Goal: Information Seeking & Learning: Understand process/instructions

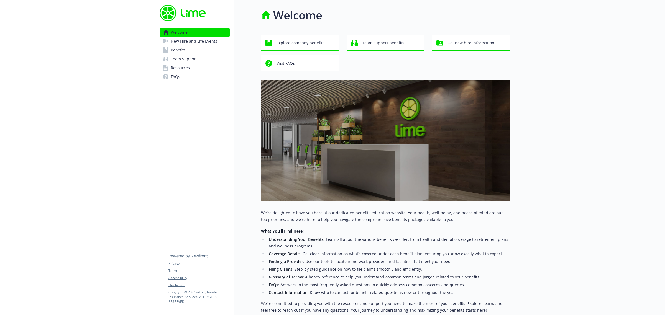
click at [192, 41] on span "New Hire and Life Events" at bounding box center [194, 41] width 47 height 9
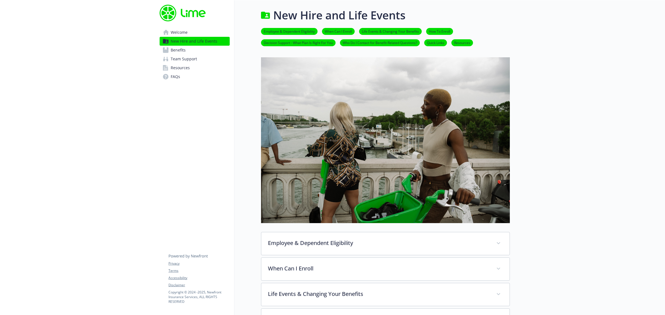
click at [311, 73] on img at bounding box center [385, 140] width 249 height 166
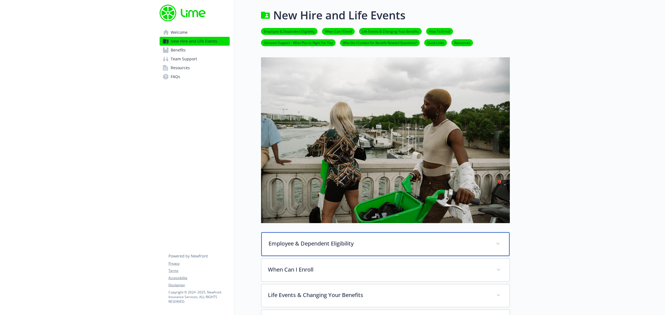
click at [338, 243] on p "Employee & Dependent Eligibility" at bounding box center [378, 244] width 221 height 8
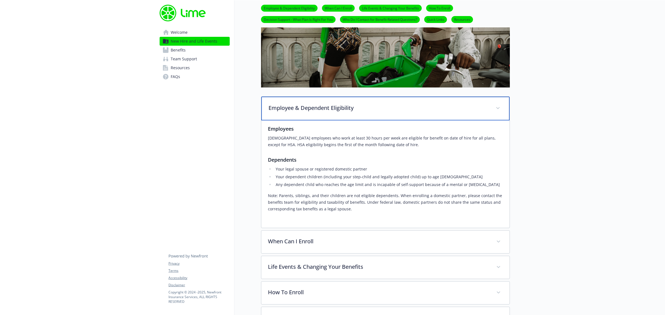
scroll to position [139, 0]
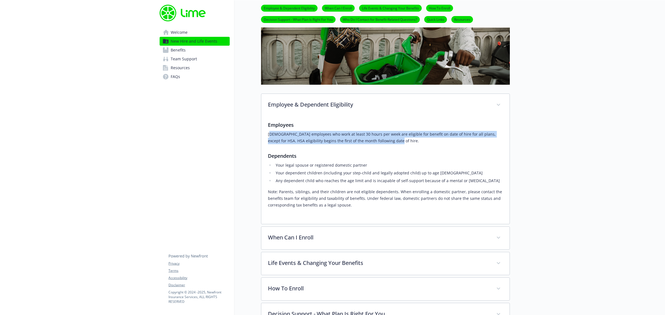
drag, startPoint x: 269, startPoint y: 132, endPoint x: 387, endPoint y: 138, distance: 118.1
click at [387, 138] on p "[DEMOGRAPHIC_DATA] employees who work at least 30 hours per week are eligible f…" at bounding box center [385, 137] width 235 height 13
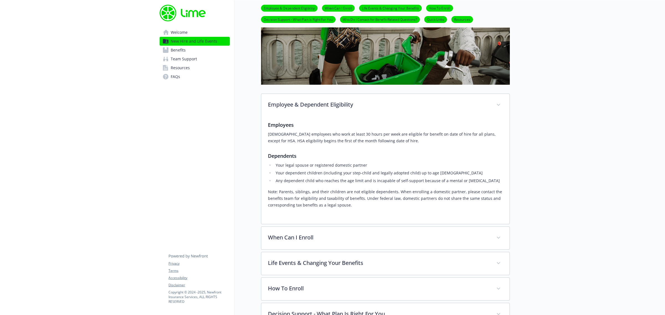
click at [188, 52] on link "Benefits" at bounding box center [195, 50] width 70 height 9
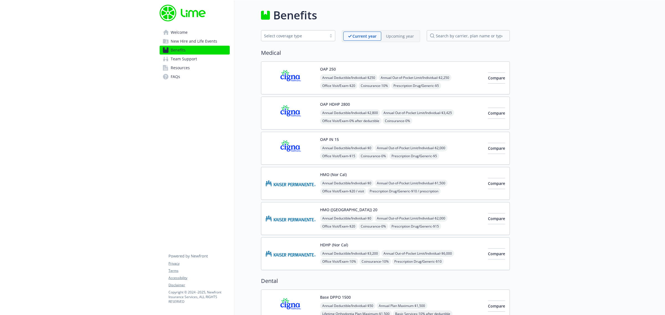
click at [191, 43] on span "New Hire and Life Events" at bounding box center [194, 41] width 47 height 9
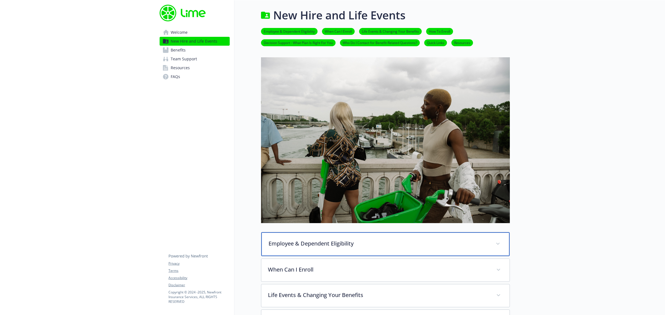
click at [305, 234] on div "Employee & Dependent Eligibility" at bounding box center [385, 244] width 248 height 24
